Goal: Task Accomplishment & Management: Use online tool/utility

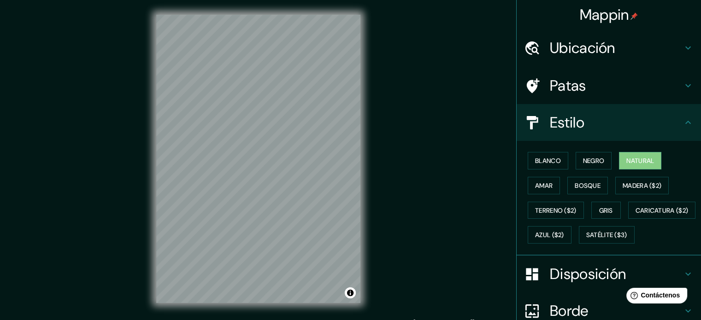
scroll to position [37, 0]
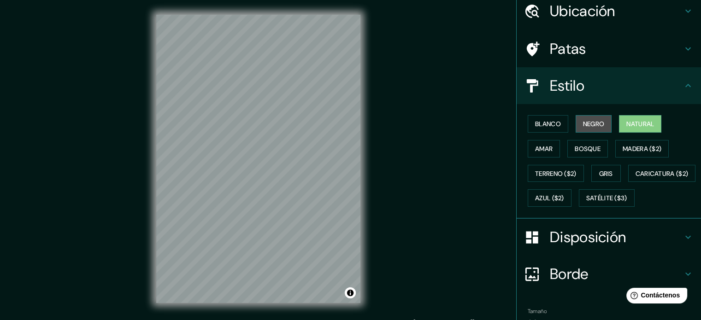
click at [593, 123] on font "Negro" at bounding box center [594, 124] width 22 height 8
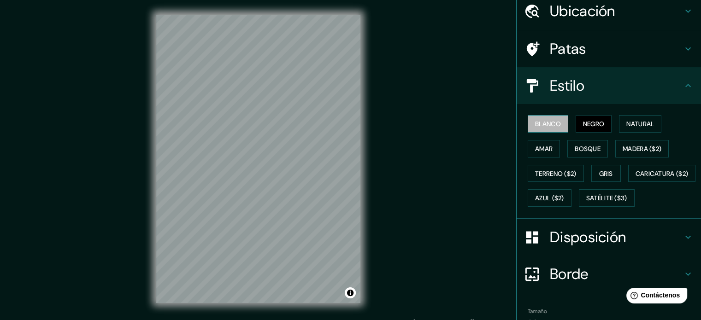
click at [549, 123] on font "Blanco" at bounding box center [548, 124] width 26 height 8
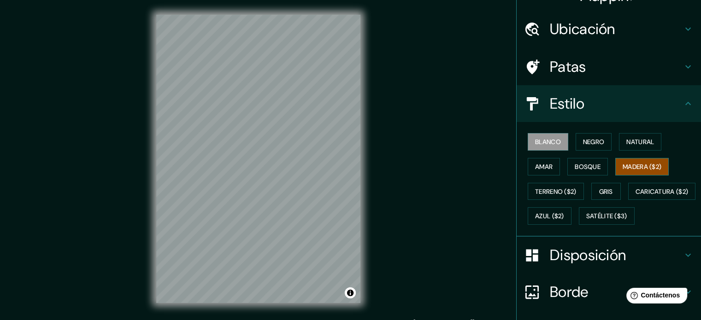
scroll to position [0, 0]
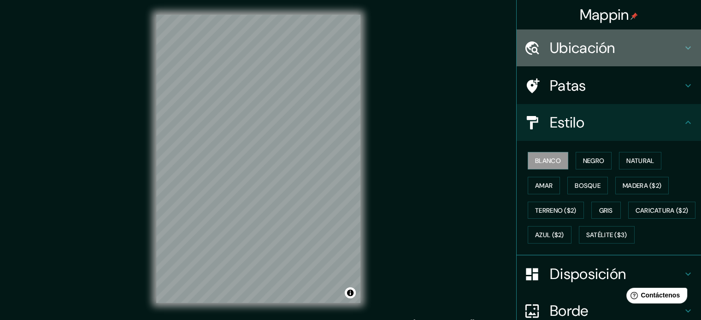
click at [682, 50] on icon at bounding box center [687, 47] width 11 height 11
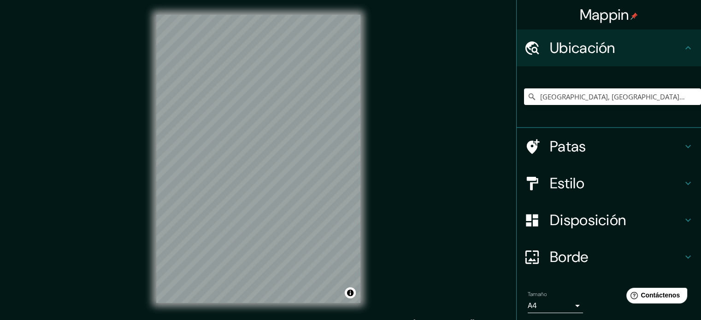
click at [682, 50] on icon at bounding box center [687, 47] width 11 height 11
click at [682, 147] on icon at bounding box center [687, 146] width 11 height 11
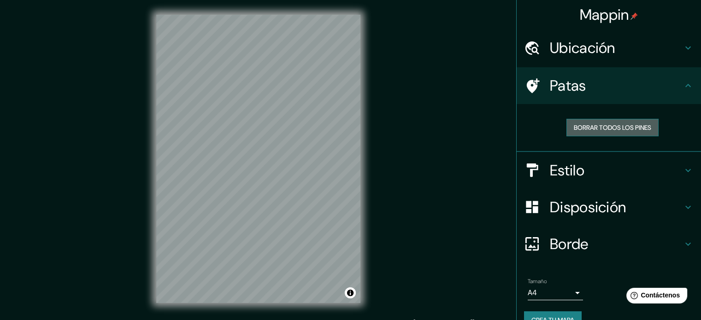
click at [613, 129] on font "Borrar todos los pines" at bounding box center [611, 127] width 77 height 8
click at [685, 169] on icon at bounding box center [688, 170] width 6 height 3
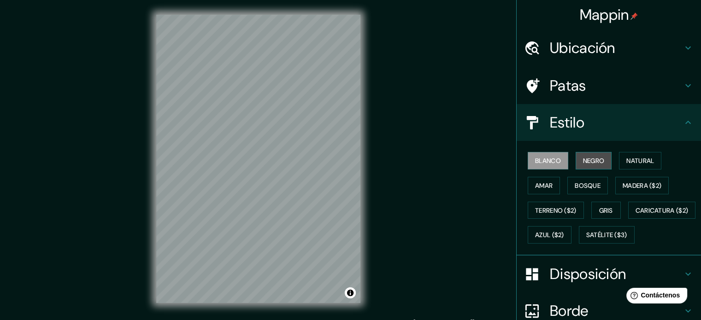
click at [586, 155] on font "Negro" at bounding box center [594, 161] width 22 height 12
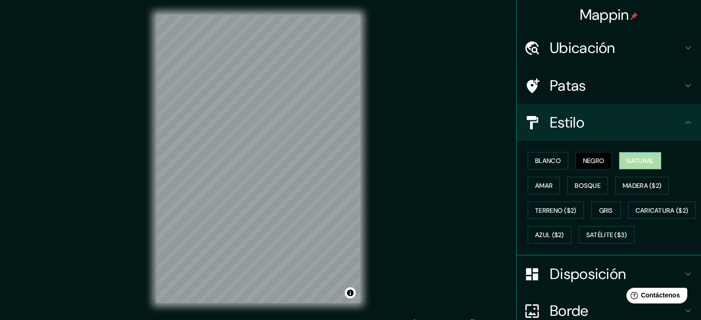
click at [633, 158] on font "Natural" at bounding box center [640, 161] width 28 height 8
click at [549, 187] on button "Amar" at bounding box center [543, 186] width 32 height 18
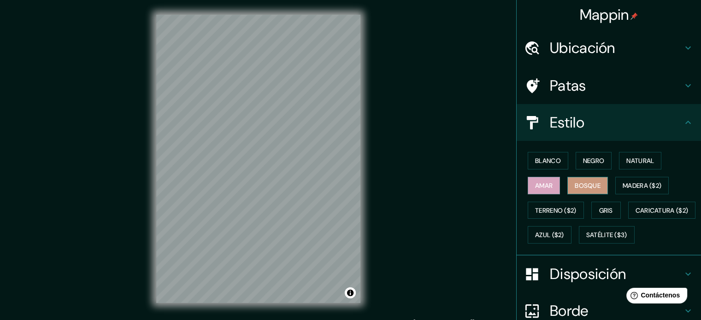
click at [588, 182] on font "Bosque" at bounding box center [587, 185] width 26 height 8
click at [599, 206] on font "Gris" at bounding box center [606, 210] width 14 height 8
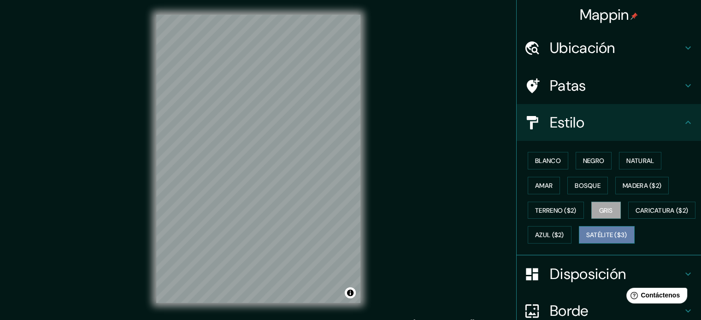
click at [586, 240] on font "Satélite ($3)" at bounding box center [606, 235] width 41 height 8
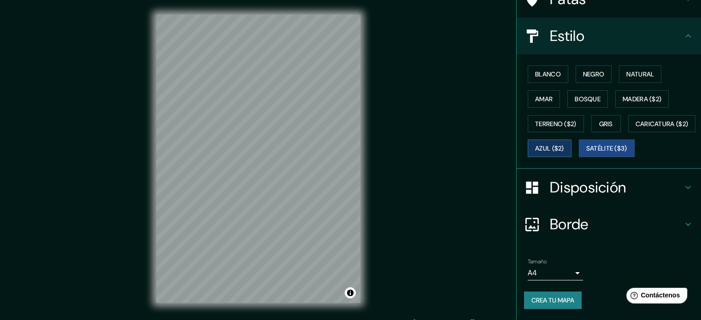
scroll to position [109, 0]
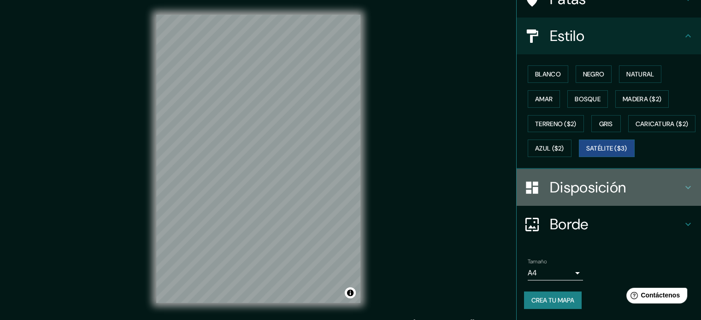
click at [685, 187] on icon at bounding box center [688, 187] width 6 height 3
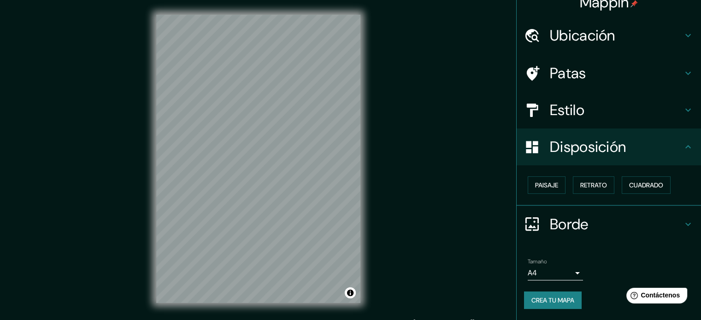
scroll to position [11, 0]
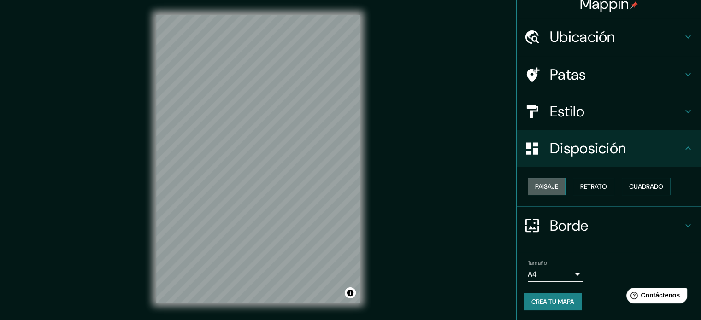
click at [549, 186] on font "Paisaje" at bounding box center [546, 186] width 23 height 8
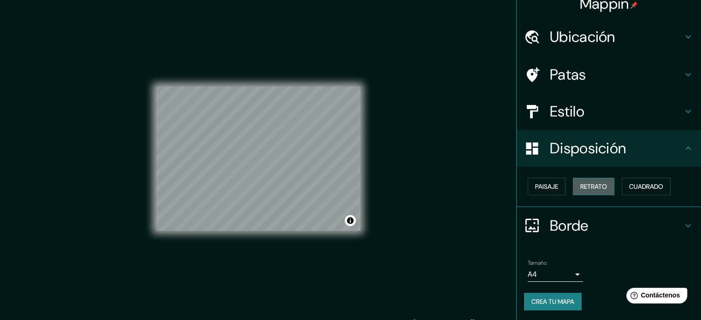
click at [589, 188] on font "Retrato" at bounding box center [593, 186] width 27 height 8
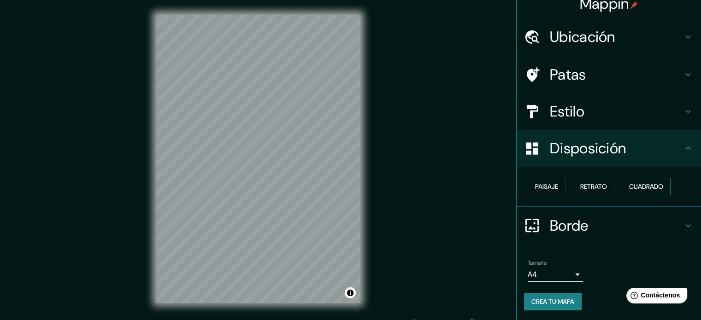
click at [621, 187] on button "Cuadrado" at bounding box center [645, 187] width 49 height 18
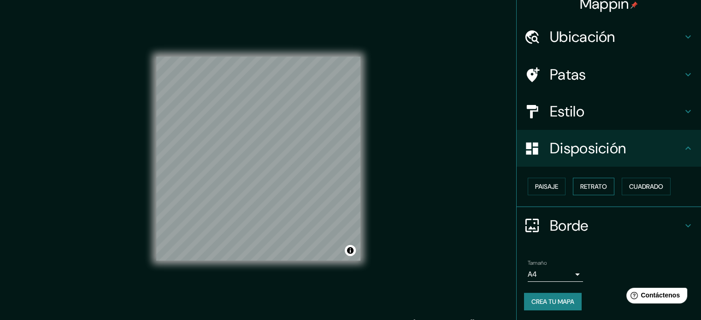
click at [591, 186] on font "Retrato" at bounding box center [593, 186] width 27 height 8
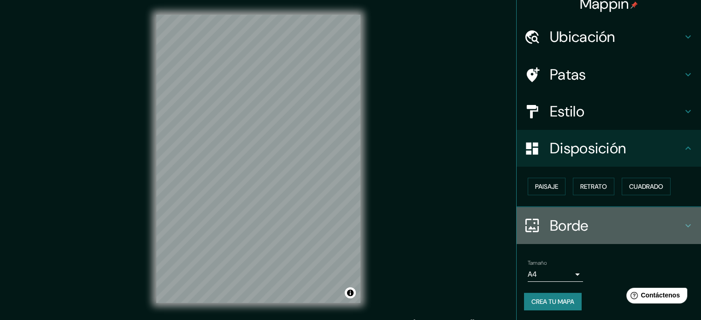
click at [669, 219] on h4 "Borde" at bounding box center [615, 225] width 133 height 18
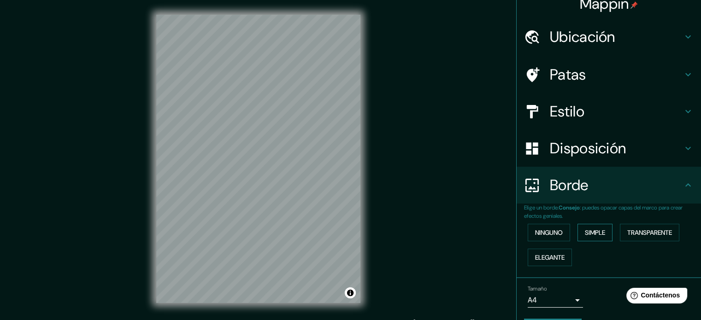
scroll to position [37, 0]
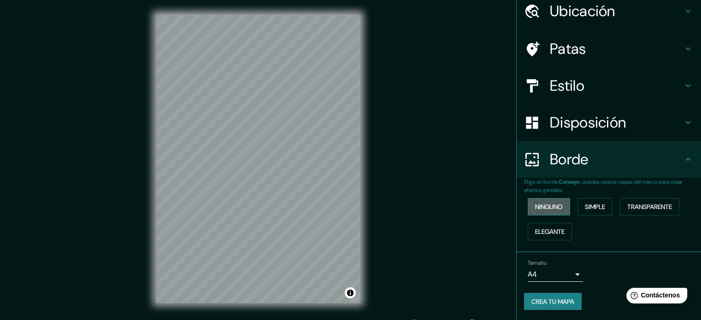
click at [546, 204] on font "Ninguno" at bounding box center [549, 207] width 28 height 8
click at [584, 204] on font "Simple" at bounding box center [594, 207] width 20 height 8
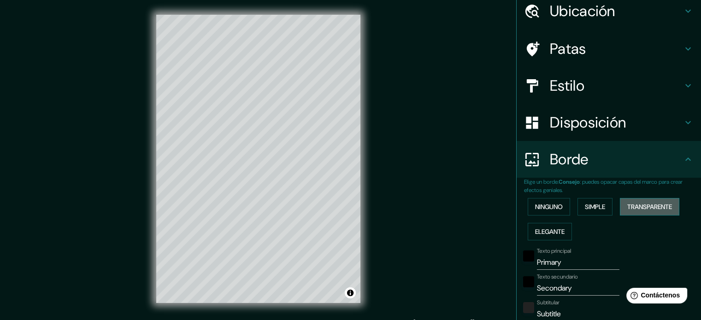
click at [639, 208] on font "Transparente" at bounding box center [649, 207] width 45 height 8
click at [546, 232] on font "Elegante" at bounding box center [549, 232] width 29 height 8
click at [546, 208] on font "Ninguno" at bounding box center [549, 207] width 28 height 8
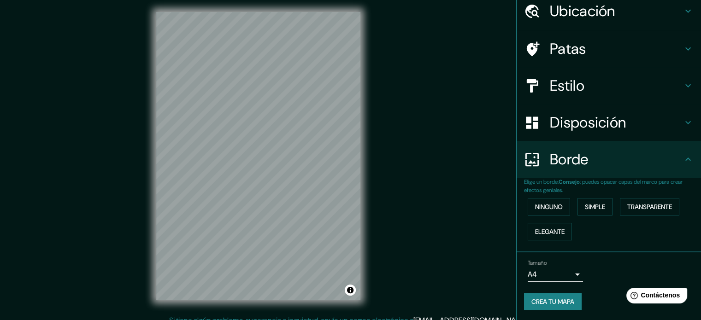
scroll to position [12, 0]
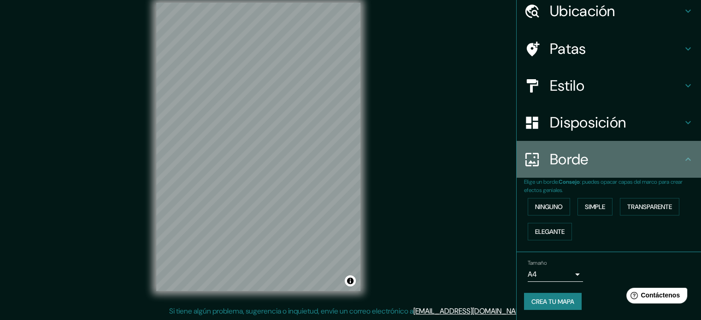
click at [684, 164] on icon at bounding box center [687, 159] width 11 height 11
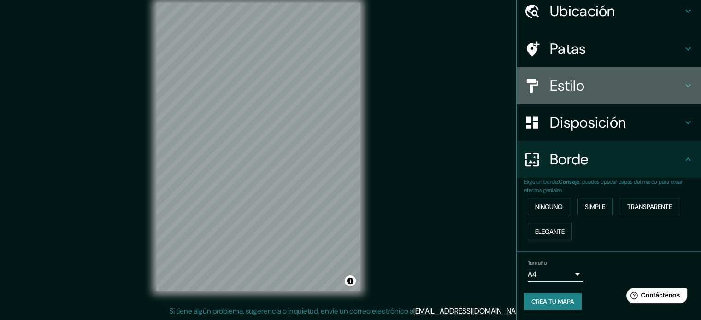
click at [682, 84] on icon at bounding box center [687, 85] width 11 height 11
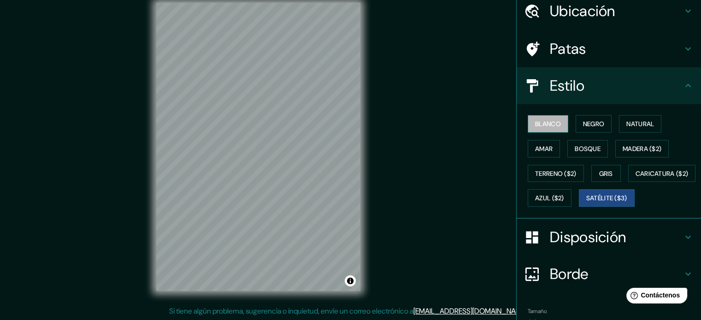
click at [549, 127] on font "Blanco" at bounding box center [548, 124] width 26 height 8
click at [667, 54] on h4 "Patas" at bounding box center [615, 49] width 133 height 18
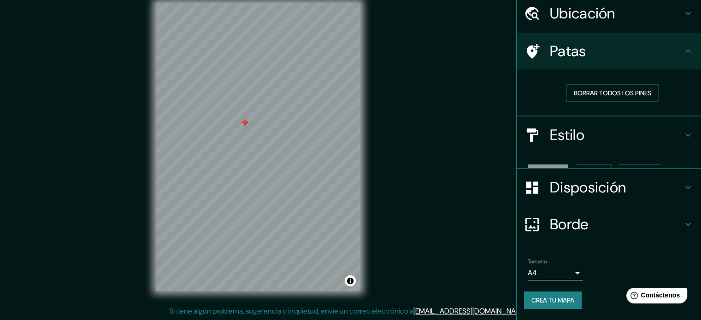
scroll to position [18, 0]
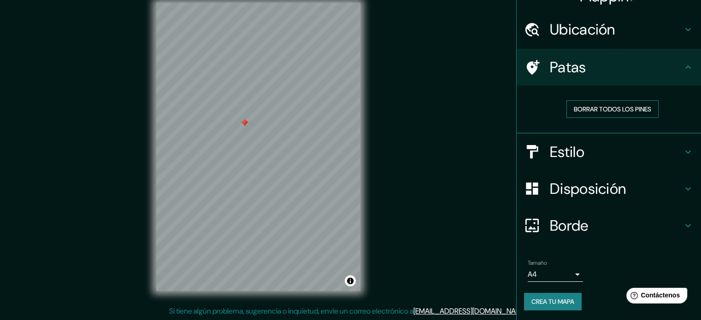
click at [615, 103] on font "Borrar todos los pines" at bounding box center [611, 109] width 77 height 12
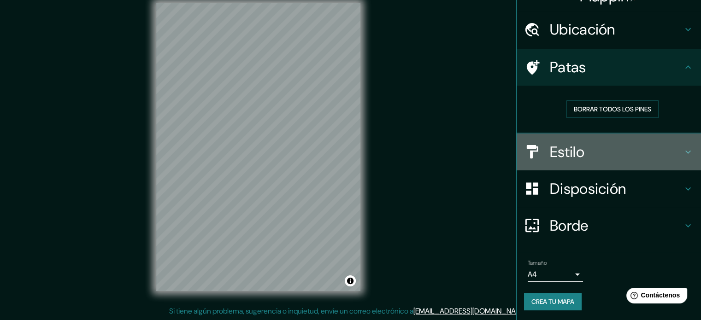
click at [643, 152] on h4 "Estilo" at bounding box center [615, 152] width 133 height 18
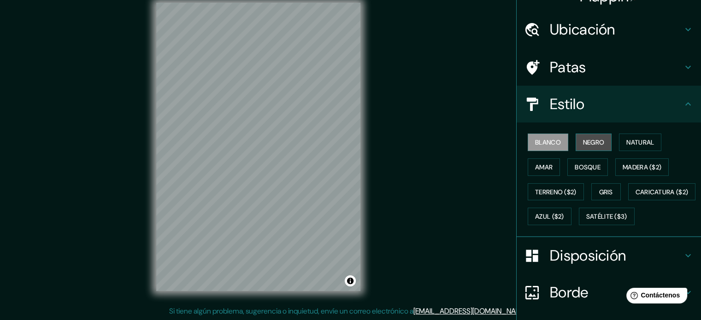
click at [588, 143] on font "Negro" at bounding box center [594, 142] width 22 height 8
click at [640, 147] on font "Natural" at bounding box center [640, 142] width 28 height 12
click at [590, 144] on font "Negro" at bounding box center [594, 142] width 22 height 8
click at [537, 142] on font "Blanco" at bounding box center [548, 142] width 26 height 8
click at [549, 169] on button "Amar" at bounding box center [543, 167] width 32 height 18
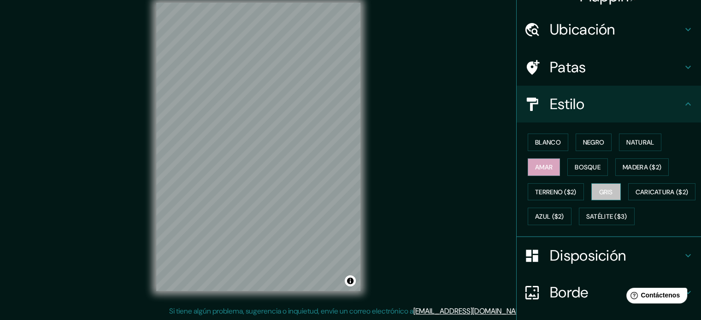
click at [599, 191] on font "Gris" at bounding box center [606, 192] width 14 height 8
click at [545, 164] on font "Amar" at bounding box center [544, 167] width 18 height 8
click at [588, 145] on font "Negro" at bounding box center [594, 142] width 22 height 8
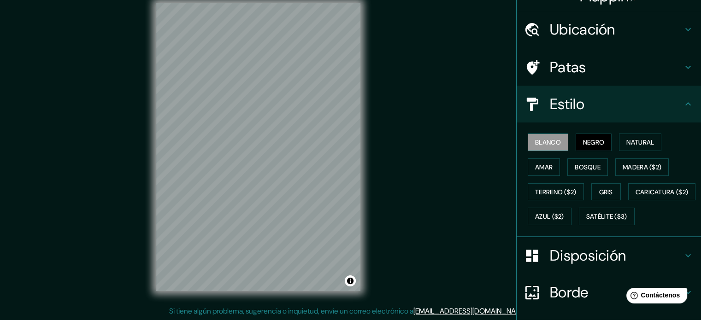
click at [542, 146] on font "Blanco" at bounding box center [548, 142] width 26 height 8
click at [603, 192] on font "Gris" at bounding box center [606, 192] width 14 height 8
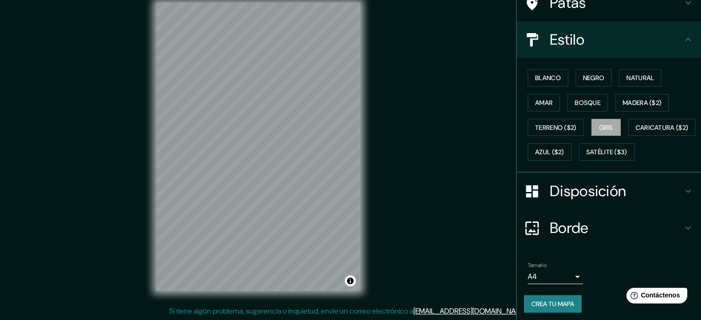
scroll to position [109, 0]
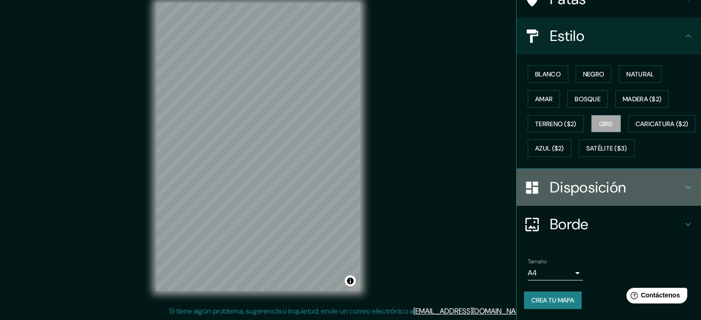
click at [666, 187] on h4 "Disposición" at bounding box center [615, 187] width 133 height 18
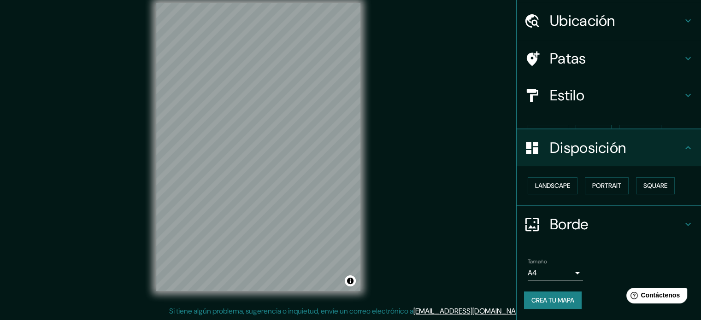
scroll to position [11, 0]
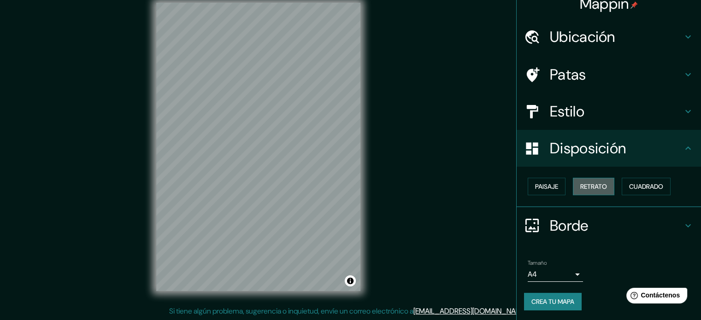
click at [580, 187] on font "Retrato" at bounding box center [593, 186] width 27 height 8
click at [546, 186] on font "Paisaje" at bounding box center [546, 186] width 23 height 8
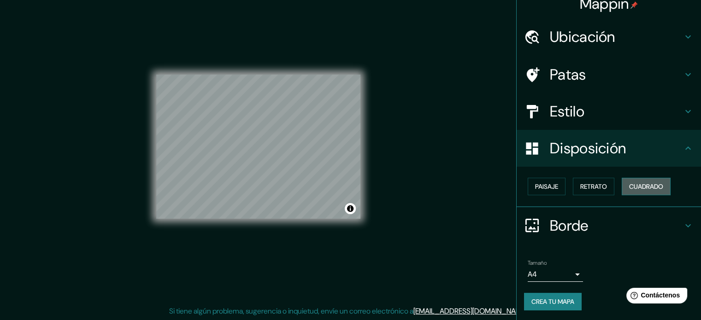
click at [641, 187] on font "Cuadrado" at bounding box center [646, 186] width 34 height 8
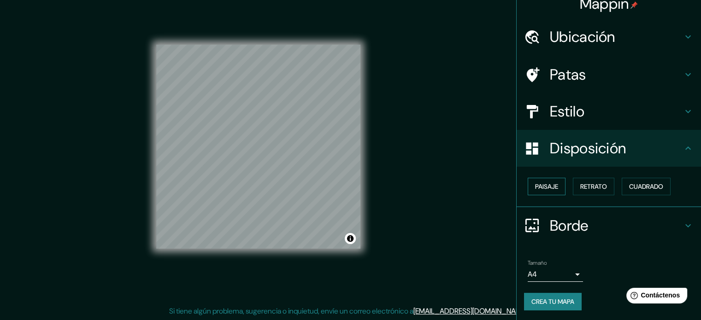
click at [543, 189] on font "Paisaje" at bounding box center [546, 186] width 23 height 8
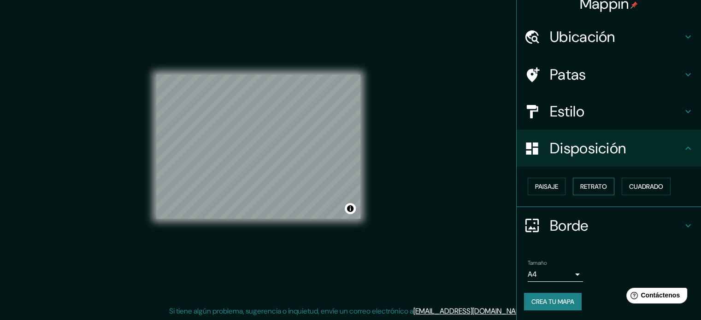
click at [591, 187] on font "Retrato" at bounding box center [593, 186] width 27 height 8
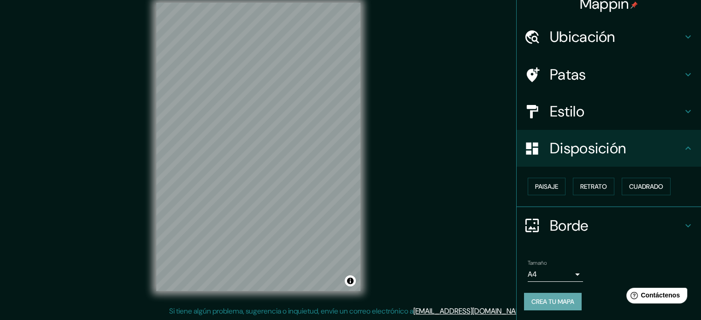
click at [544, 298] on font "Crea tu mapa" at bounding box center [552, 302] width 43 height 8
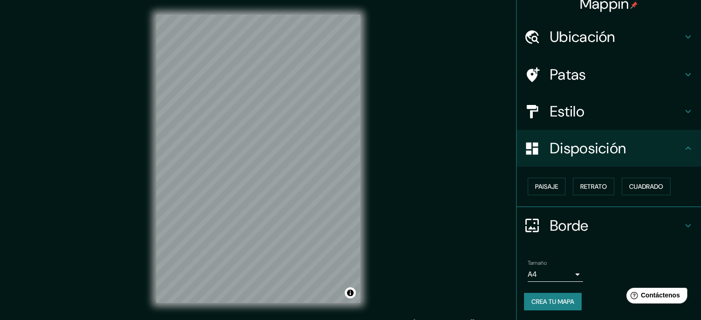
click at [651, 249] on ul "Ubicación [GEOGRAPHIC_DATA], provincia de [GEOGRAPHIC_DATA], [GEOGRAPHIC_DATA],…" at bounding box center [608, 169] width 184 height 303
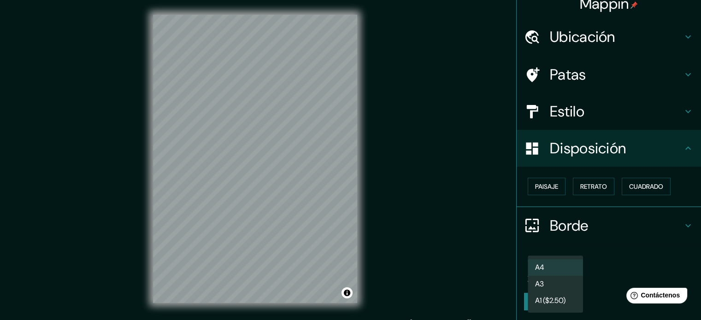
click at [568, 276] on body "Mappin Ubicación [GEOGRAPHIC_DATA], provincia de [GEOGRAPHIC_DATA], [GEOGRAPHIC…" at bounding box center [350, 160] width 701 height 320
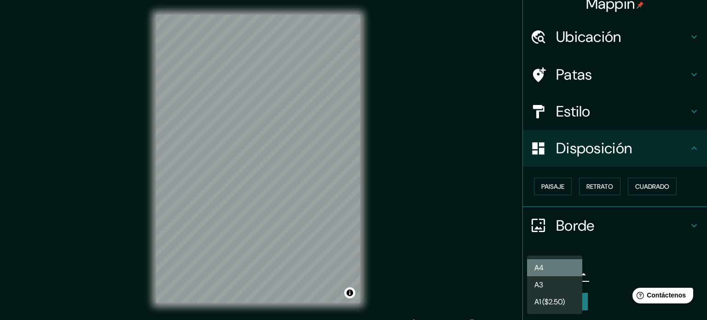
click at [577, 270] on li "A4" at bounding box center [554, 267] width 55 height 17
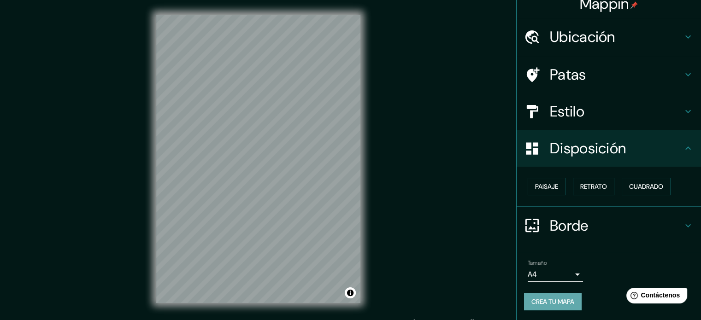
click at [558, 300] on font "Crea tu mapa" at bounding box center [552, 302] width 43 height 8
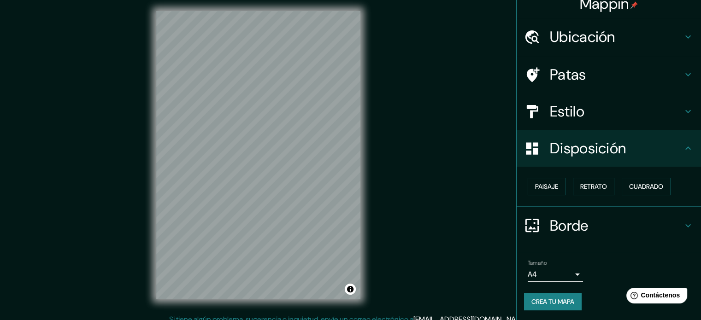
scroll to position [5, 0]
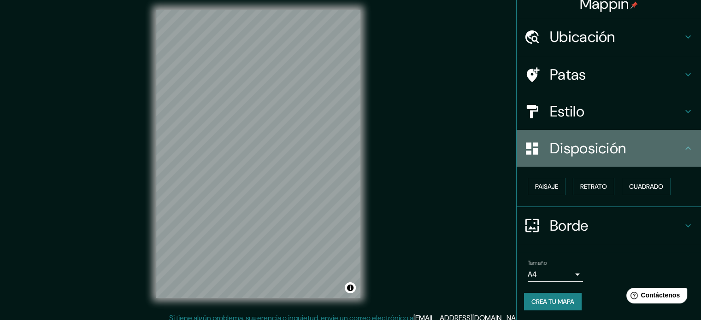
click at [685, 148] on icon at bounding box center [688, 147] width 6 height 3
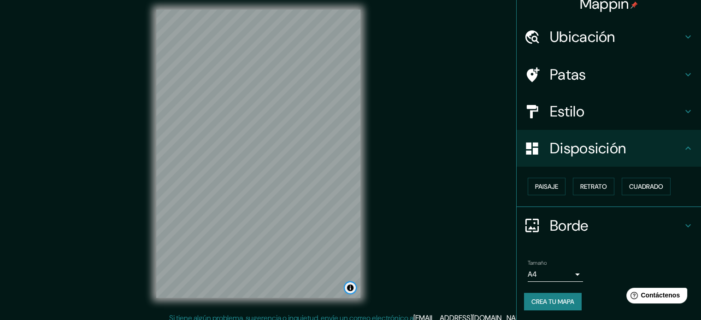
click at [352, 287] on button "Activar o desactivar atribución" at bounding box center [350, 287] width 11 height 11
click at [321, 290] on font "Mejora este mapa" at bounding box center [319, 288] width 47 height 6
click at [397, 278] on div "Mappin Ubicación [GEOGRAPHIC_DATA], provincia de [GEOGRAPHIC_DATA], [GEOGRAPHIC…" at bounding box center [350, 161] width 701 height 333
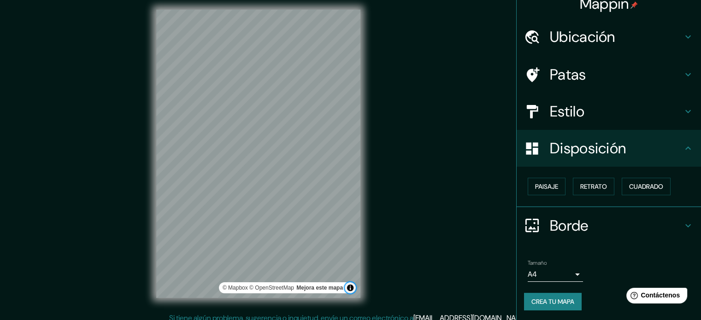
click at [351, 289] on button "Activar o desactivar atribución" at bounding box center [350, 287] width 11 height 11
drag, startPoint x: 563, startPoint y: 304, endPoint x: 582, endPoint y: 294, distance: 20.6
click at [582, 294] on div "Crea tu mapa" at bounding box center [608, 302] width 169 height 18
click at [564, 300] on font "Crea tu mapa" at bounding box center [552, 302] width 43 height 8
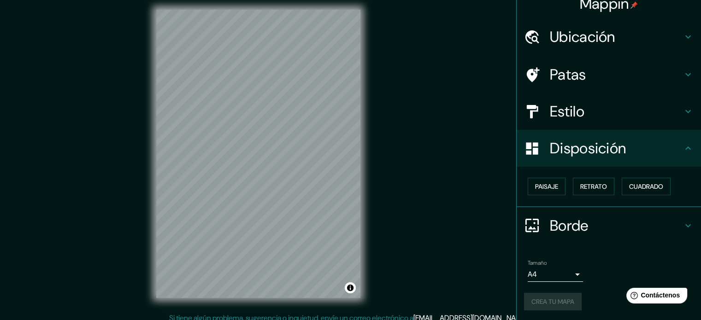
drag, startPoint x: 564, startPoint y: 300, endPoint x: 594, endPoint y: 296, distance: 30.3
click at [594, 296] on div "Crea tu mapa" at bounding box center [608, 302] width 169 height 18
